Goal: Find specific page/section: Find specific page/section

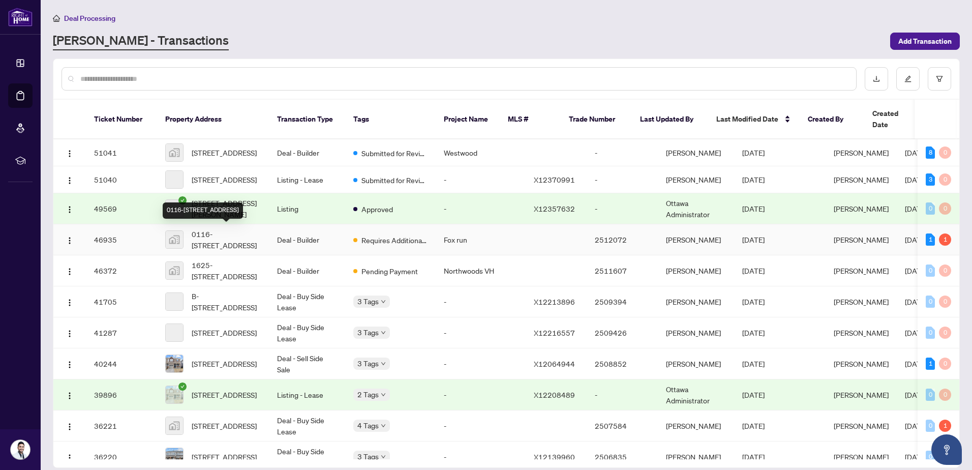
click at [221, 228] on span "0116-[STREET_ADDRESS]" at bounding box center [226, 239] width 69 height 22
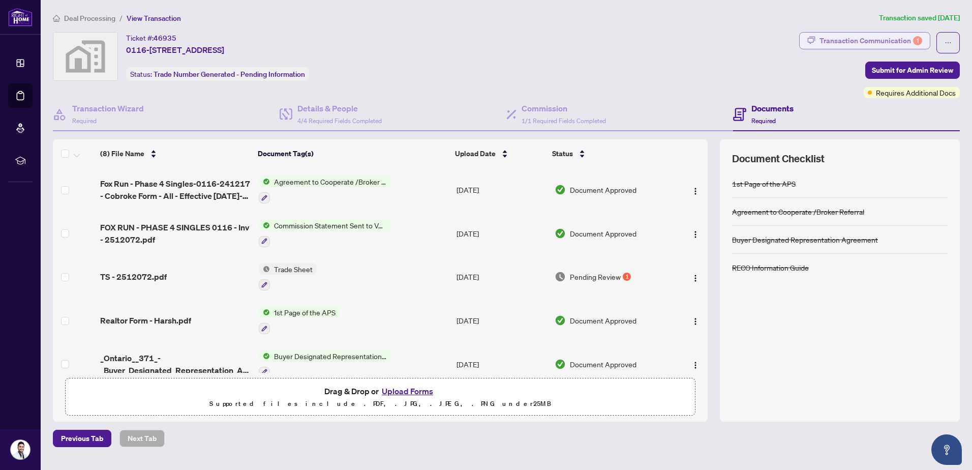
click at [897, 37] on div "Transaction Communication 1" at bounding box center [870, 41] width 103 height 16
type textarea "**********"
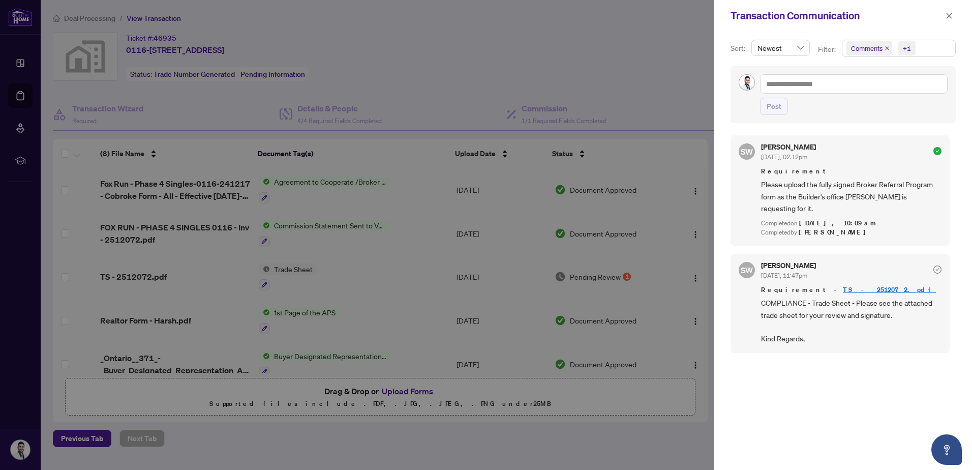
click at [517, 64] on div at bounding box center [486, 235] width 972 height 470
click at [949, 11] on span "button" at bounding box center [948, 16] width 7 height 16
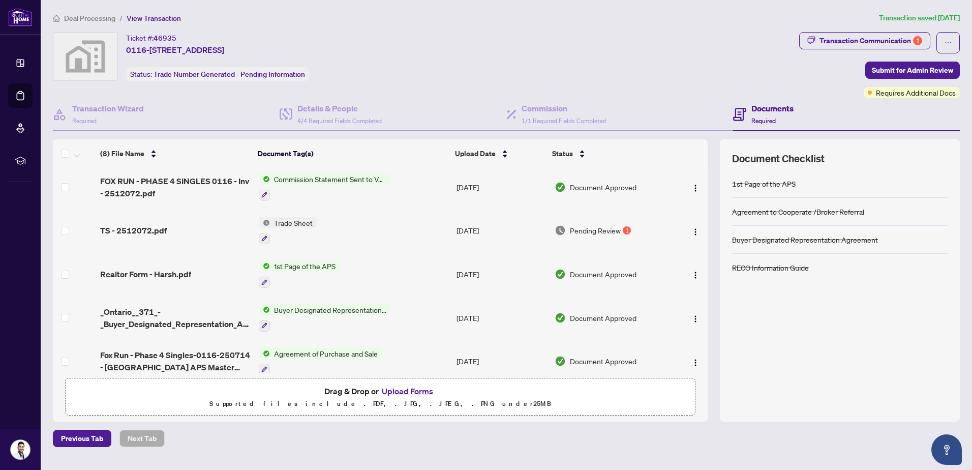
scroll to position [44, 0]
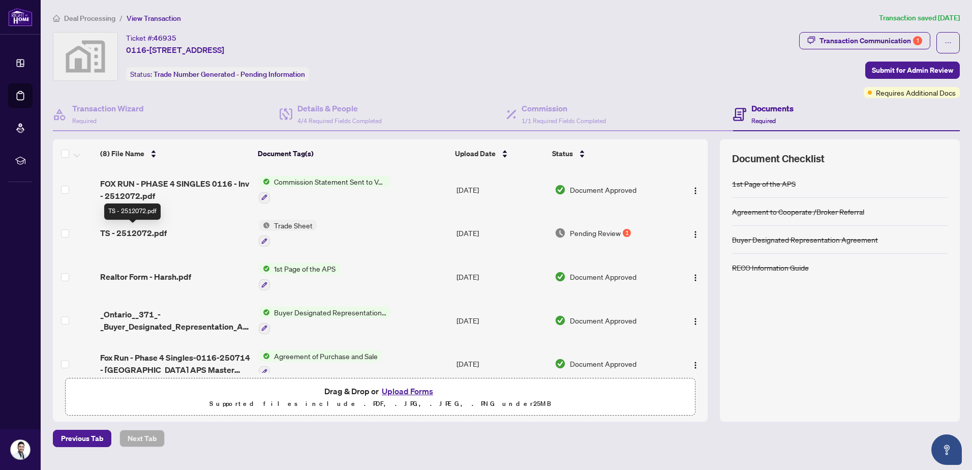
click at [139, 236] on span "TS - 2512072.pdf" at bounding box center [133, 233] width 67 height 12
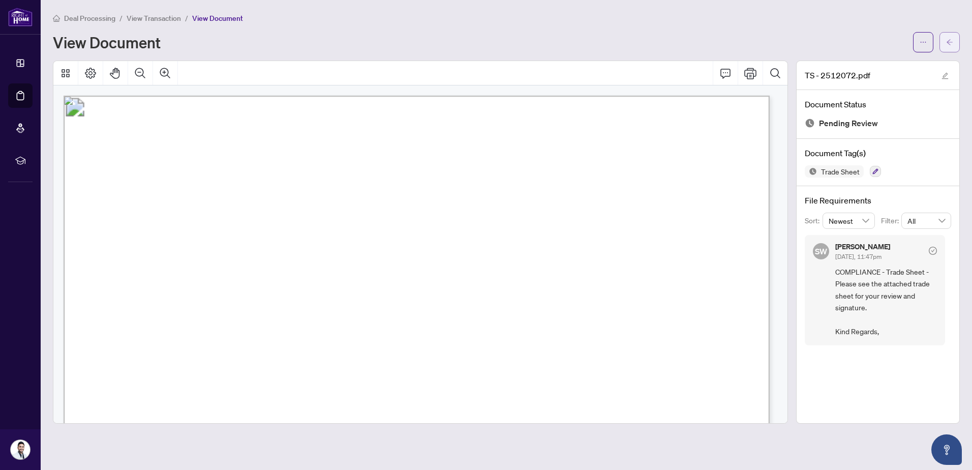
click at [947, 40] on icon "arrow-left" at bounding box center [949, 42] width 7 height 7
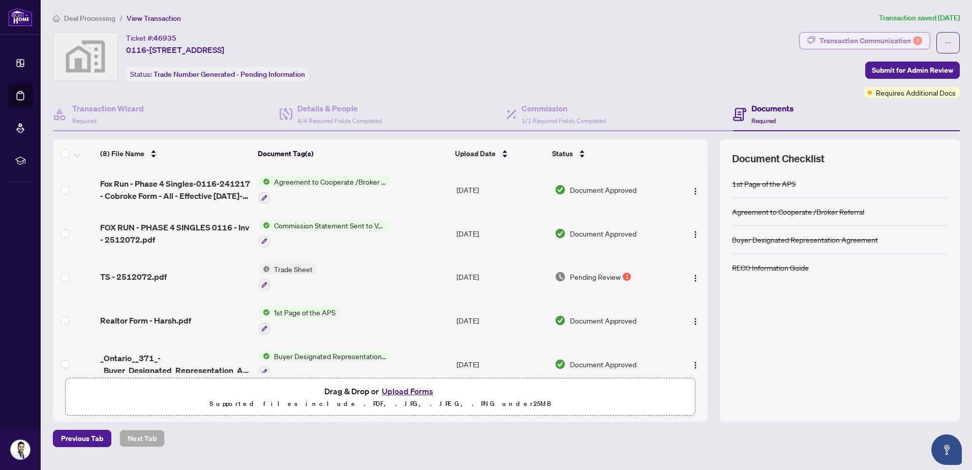
click at [842, 39] on div "Transaction Communication 1" at bounding box center [870, 41] width 103 height 16
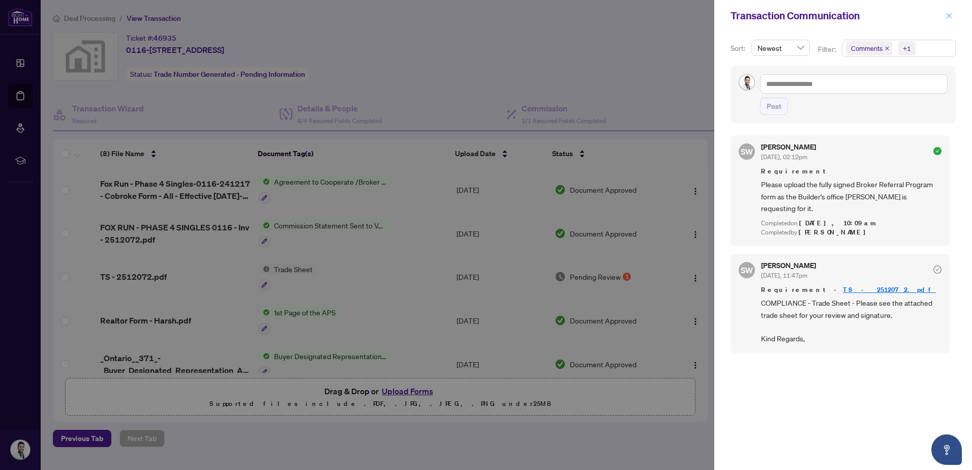
click at [950, 14] on icon "close" at bounding box center [948, 15] width 7 height 7
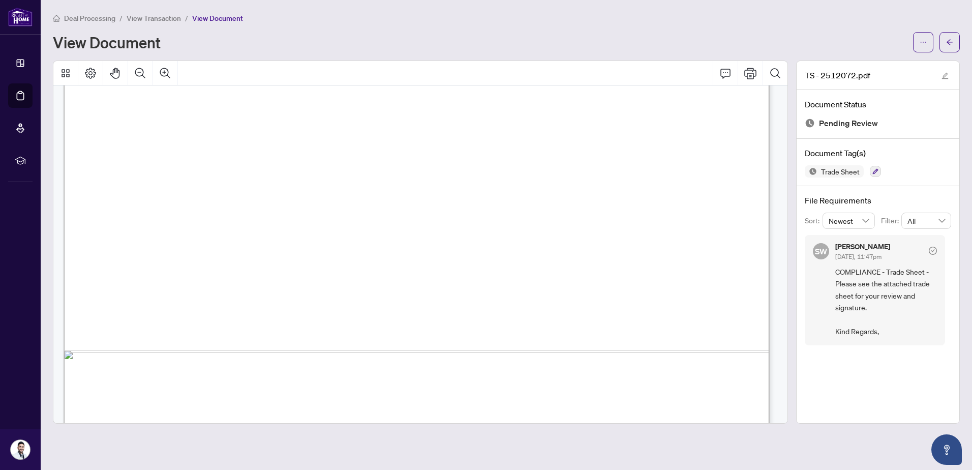
scroll to position [597, 0]
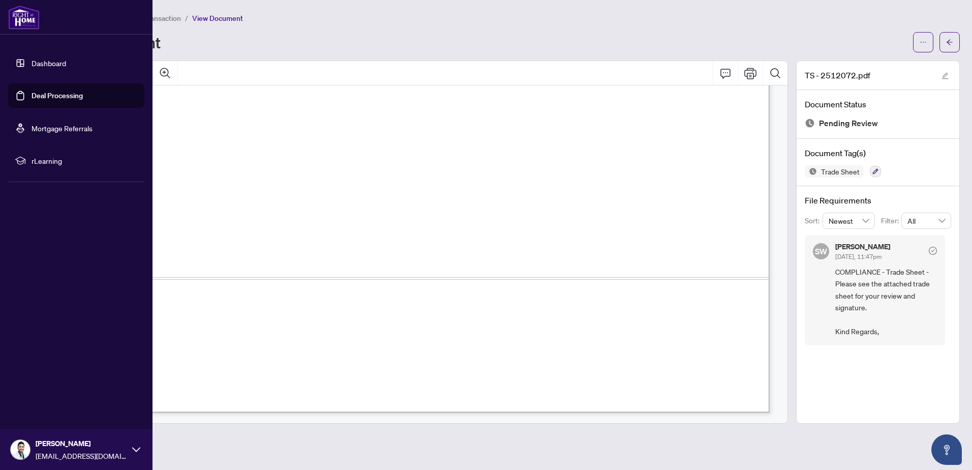
click at [44, 65] on link "Dashboard" at bounding box center [49, 62] width 35 height 9
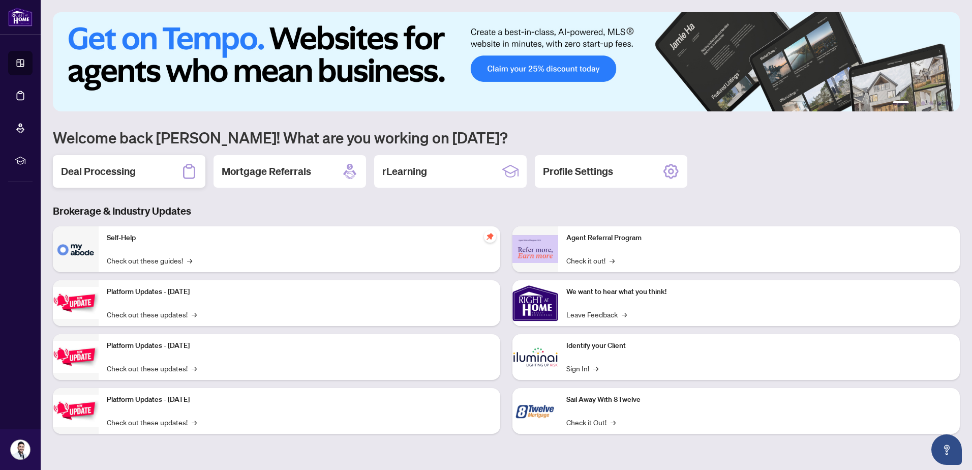
click at [63, 169] on h2 "Deal Processing" at bounding box center [98, 171] width 75 height 14
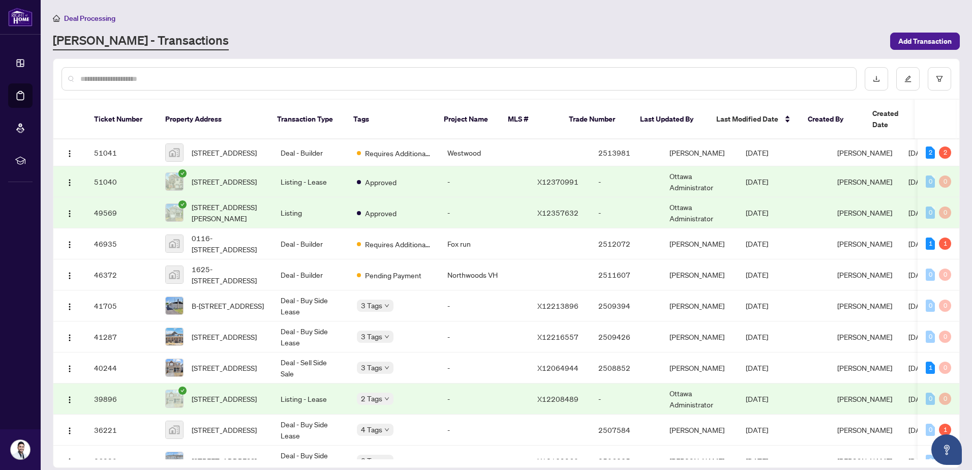
click at [442, 166] on td "-" at bounding box center [484, 181] width 90 height 31
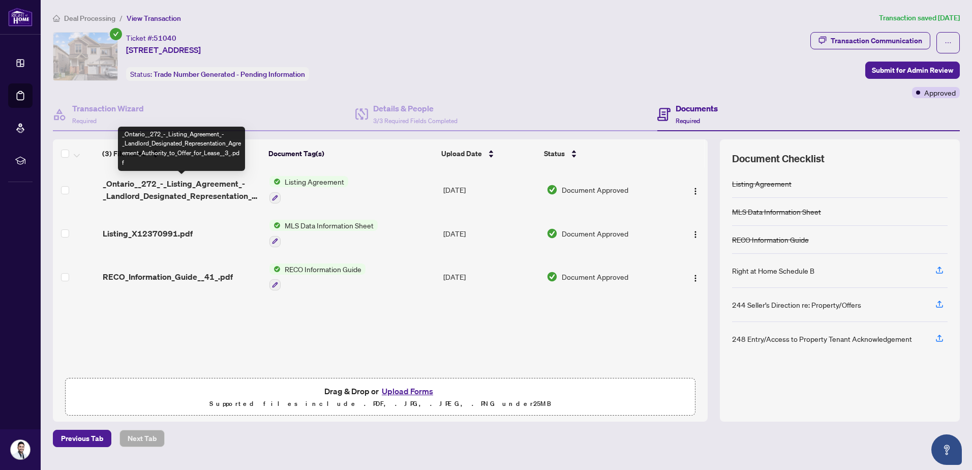
click at [157, 188] on span "_Ontario__272_-_Listing_Agreement_-_Landlord_Designated_Representation_Agreemen…" at bounding box center [182, 189] width 159 height 24
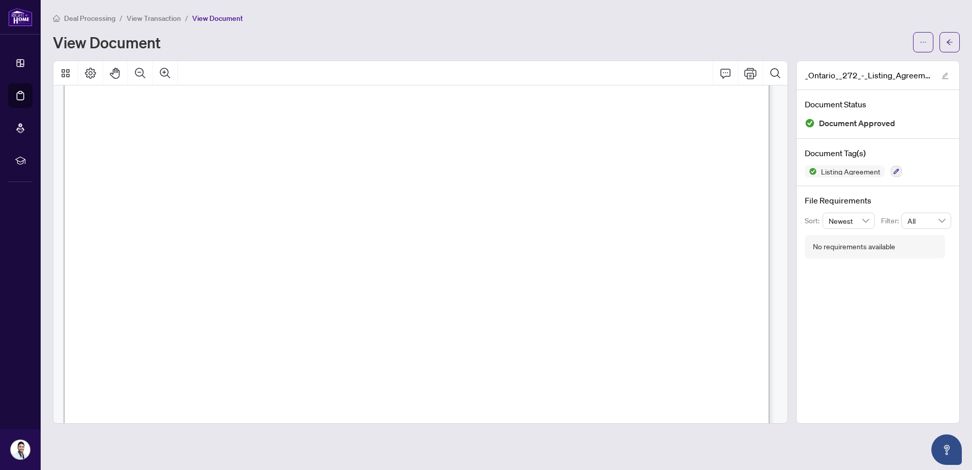
scroll to position [152, 0]
